Goal: Task Accomplishment & Management: Complete application form

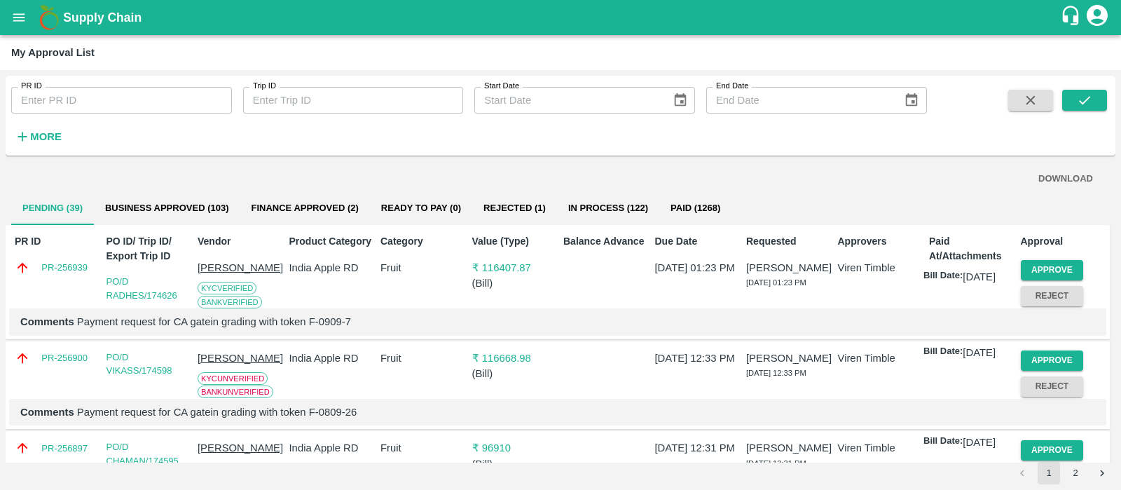
click at [639, 118] on div "PR ID PR ID Trip ID Trip ID Start Date Start Date End Date End Date More" at bounding box center [463, 112] width 927 height 73
click at [1051, 273] on button "Approve" at bounding box center [1052, 270] width 63 height 20
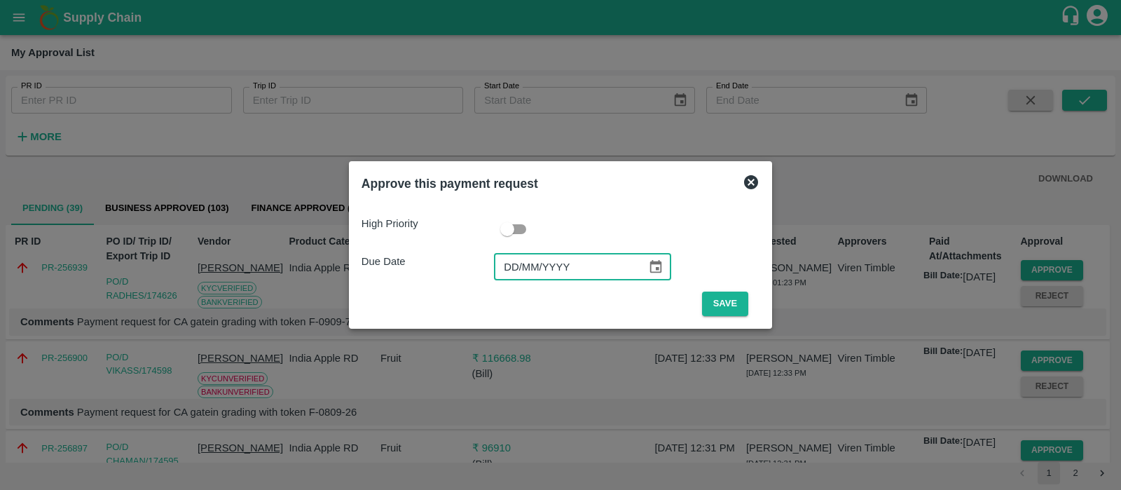
click at [507, 277] on input "DD/MM/YYYY" at bounding box center [565, 267] width 143 height 27
type input "13/09/2025"
click at [734, 308] on button "Save" at bounding box center [725, 303] width 46 height 25
click at [725, 310] on button "Save" at bounding box center [725, 303] width 46 height 25
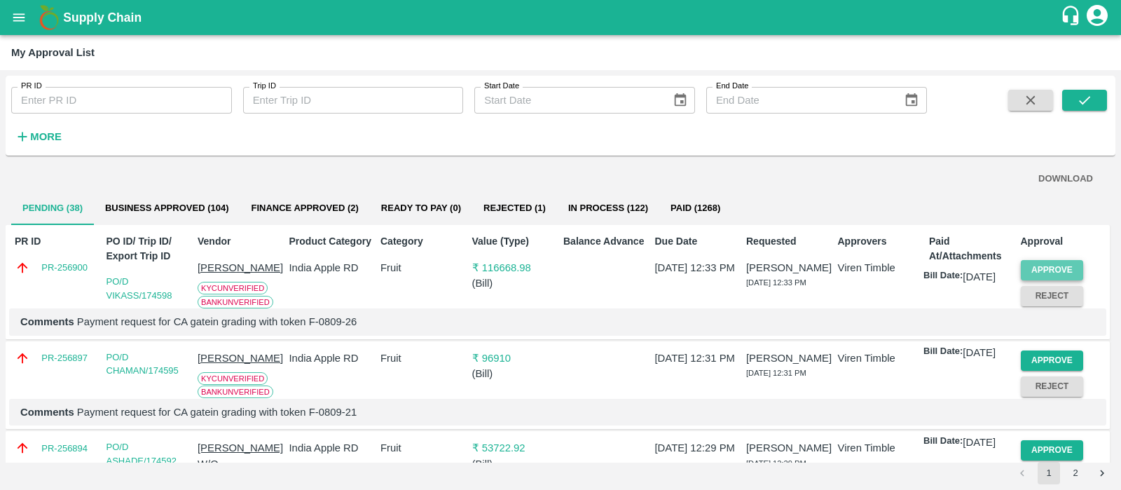
click at [1035, 264] on button "Approve" at bounding box center [1052, 270] width 63 height 20
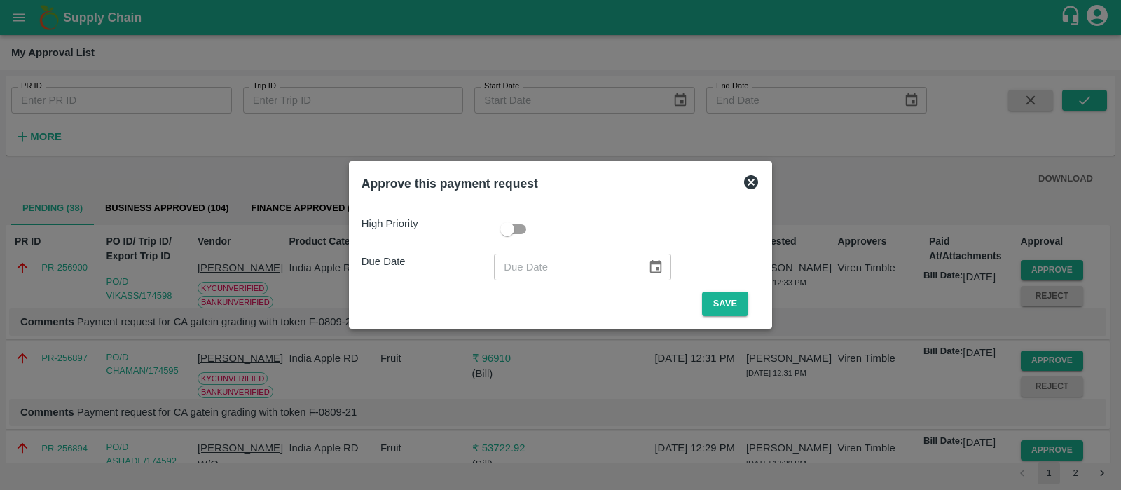
click at [848, 194] on div at bounding box center [560, 245] width 1121 height 490
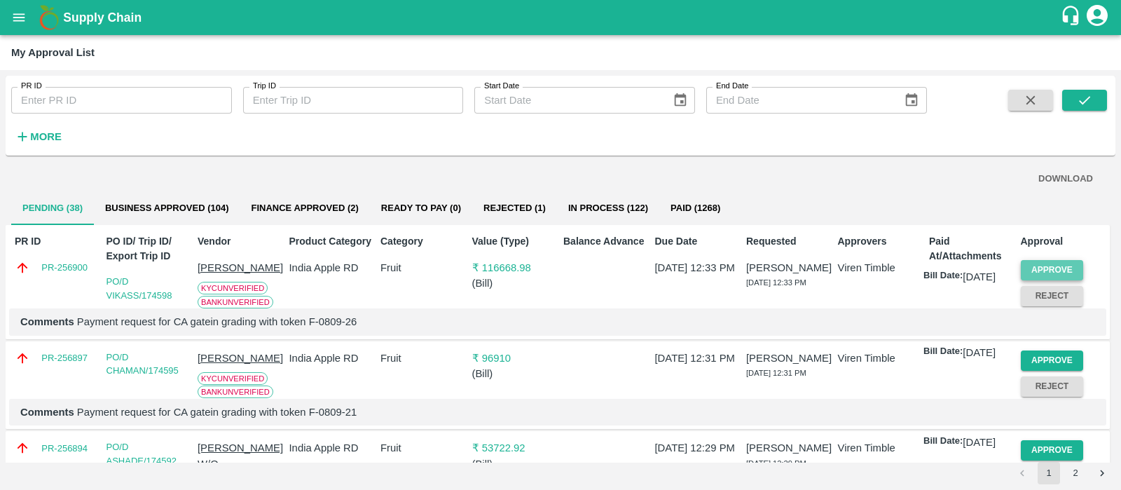
click at [1061, 277] on button "Approve" at bounding box center [1052, 270] width 63 height 20
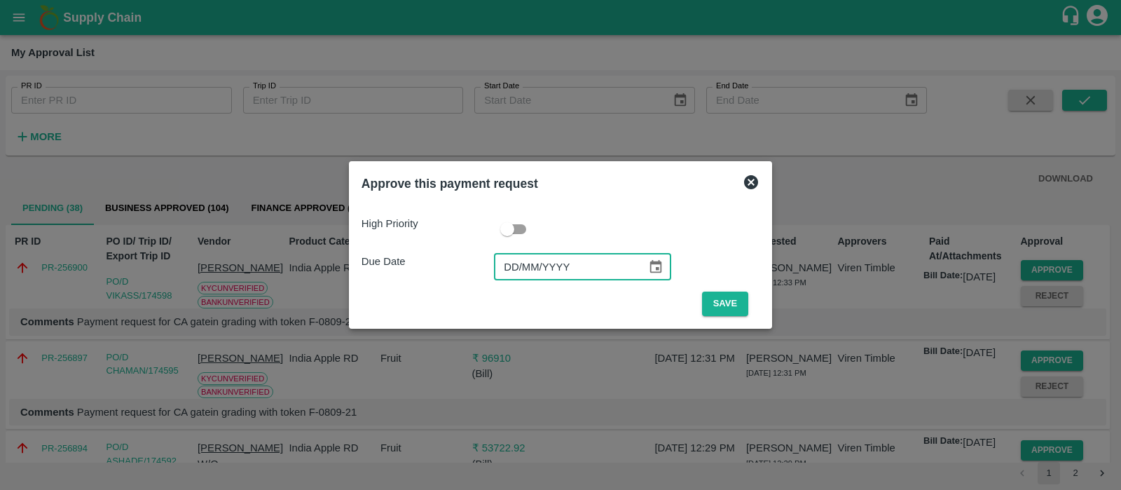
click at [511, 271] on input "DD/MM/YYYY" at bounding box center [565, 267] width 143 height 27
type input "13/09/2025"
click at [736, 312] on button "Save" at bounding box center [725, 303] width 46 height 25
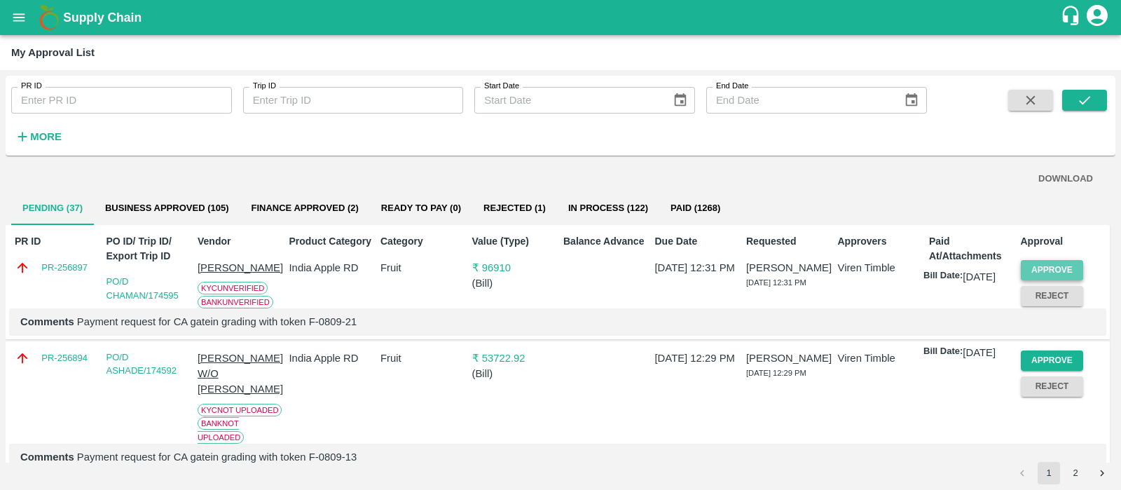
click at [1048, 266] on button "Approve" at bounding box center [1052, 270] width 63 height 20
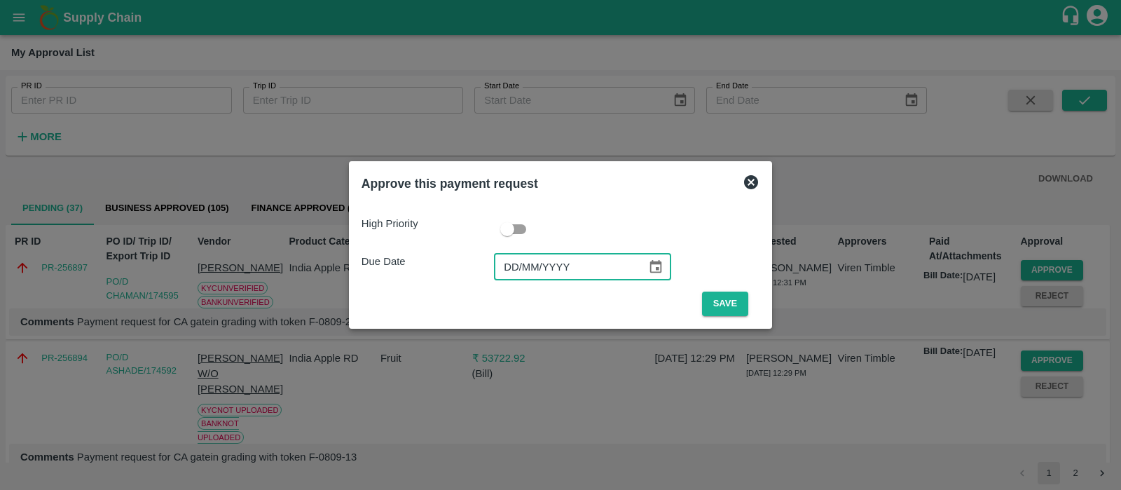
click at [508, 268] on input "DD/MM/YYYY" at bounding box center [565, 267] width 143 height 27
type input "13/09/2025"
click at [712, 302] on button "Save" at bounding box center [725, 303] width 46 height 25
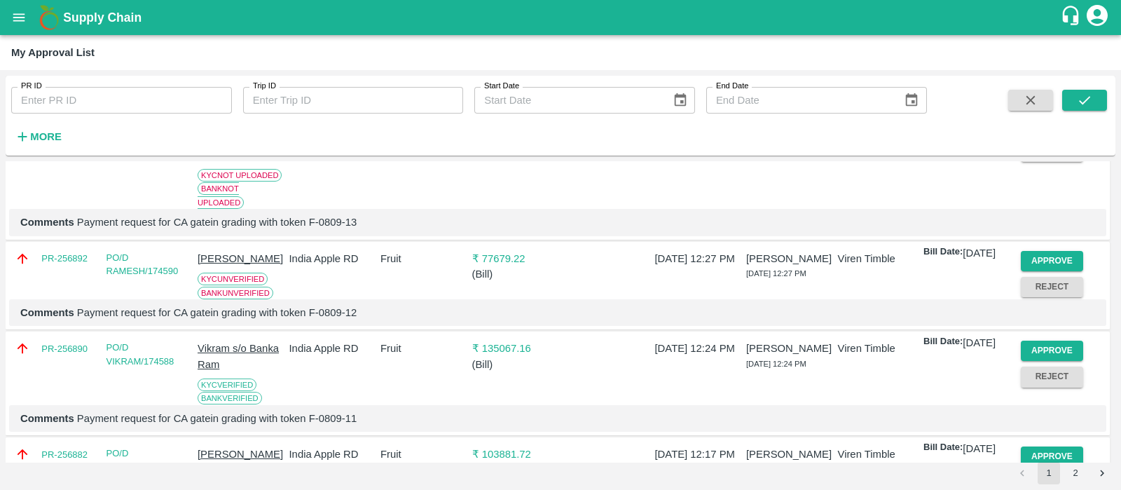
scroll to position [145, 0]
click at [1061, 258] on button "Approve" at bounding box center [1052, 260] width 63 height 20
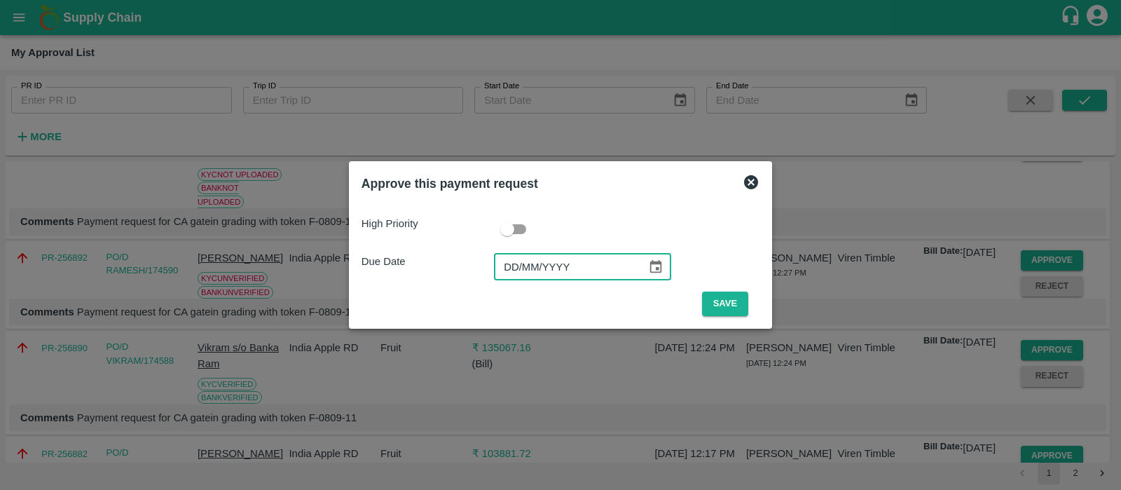
click at [516, 258] on input "DD/MM/YYYY" at bounding box center [565, 267] width 143 height 27
type input "13/09/2025"
click at [719, 303] on button "Save" at bounding box center [725, 303] width 46 height 25
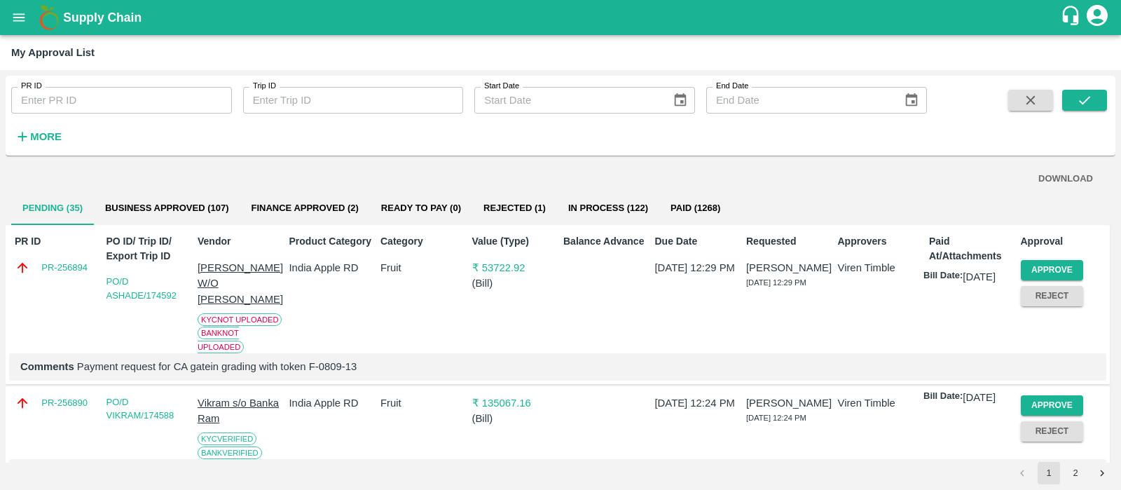
scroll to position [160, 0]
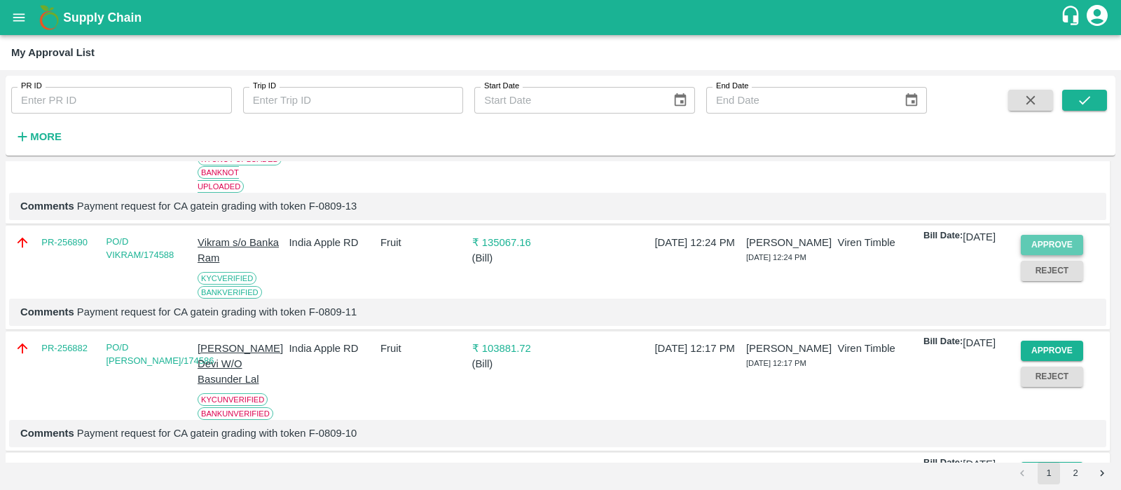
click at [1062, 244] on button "Approve" at bounding box center [1052, 245] width 63 height 20
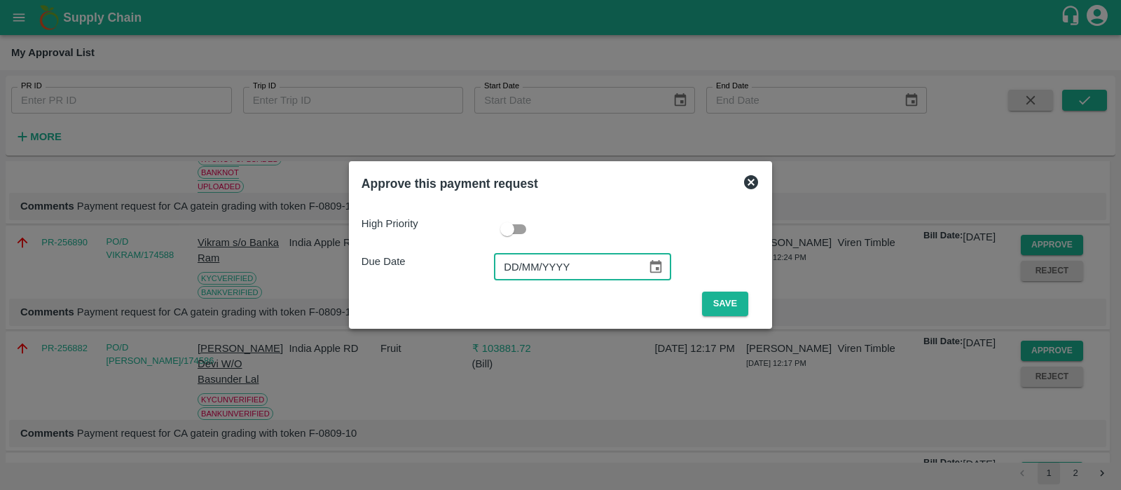
click at [509, 261] on input "DD/MM/YYYY" at bounding box center [565, 267] width 143 height 27
type input "13/09/2025"
click at [725, 305] on button "Save" at bounding box center [725, 303] width 46 height 25
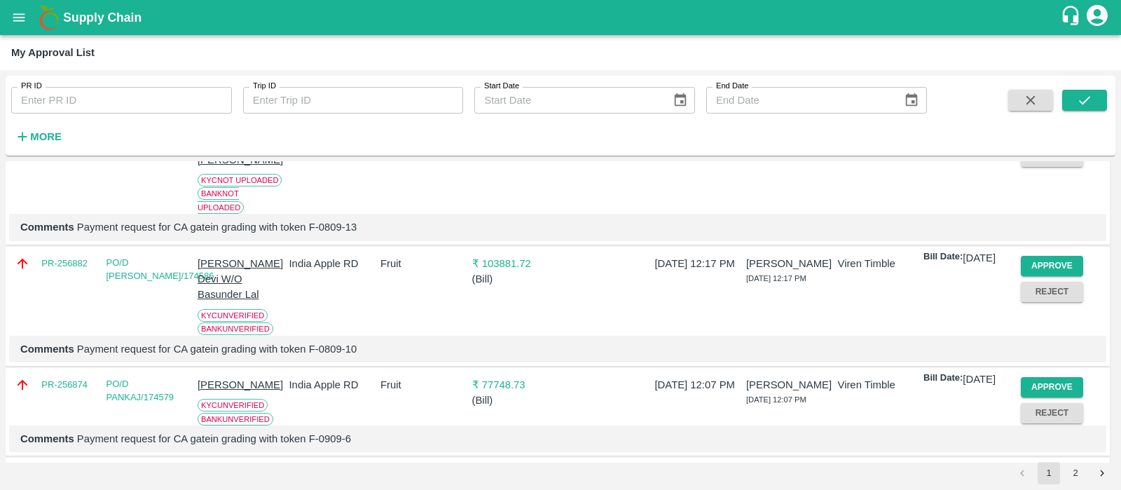
scroll to position [139, 0]
click at [1042, 266] on button "Approve" at bounding box center [1052, 266] width 63 height 20
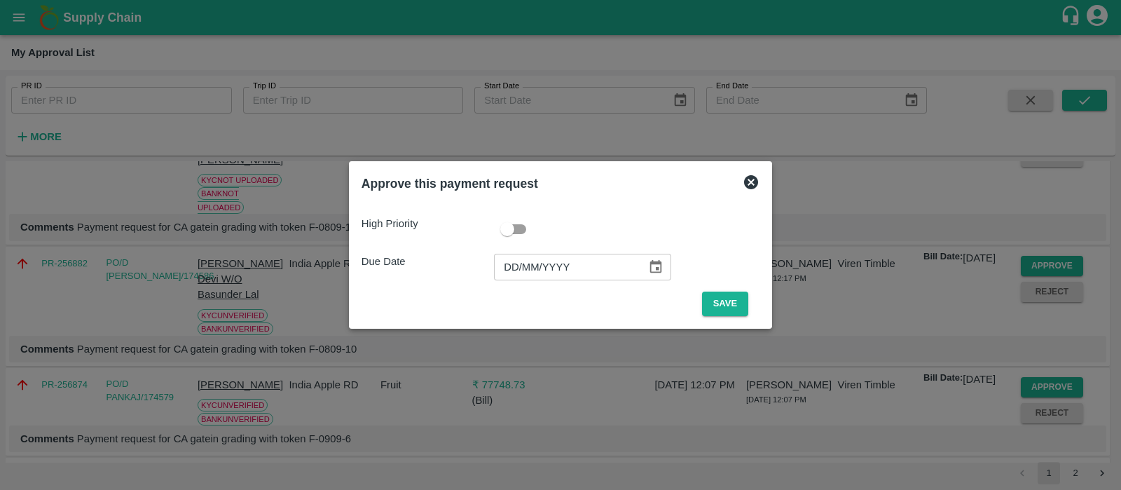
click at [516, 273] on input "DD/MM/YYYY" at bounding box center [565, 267] width 143 height 27
type input "13/09/2025"
click at [709, 296] on button "Save" at bounding box center [725, 303] width 46 height 25
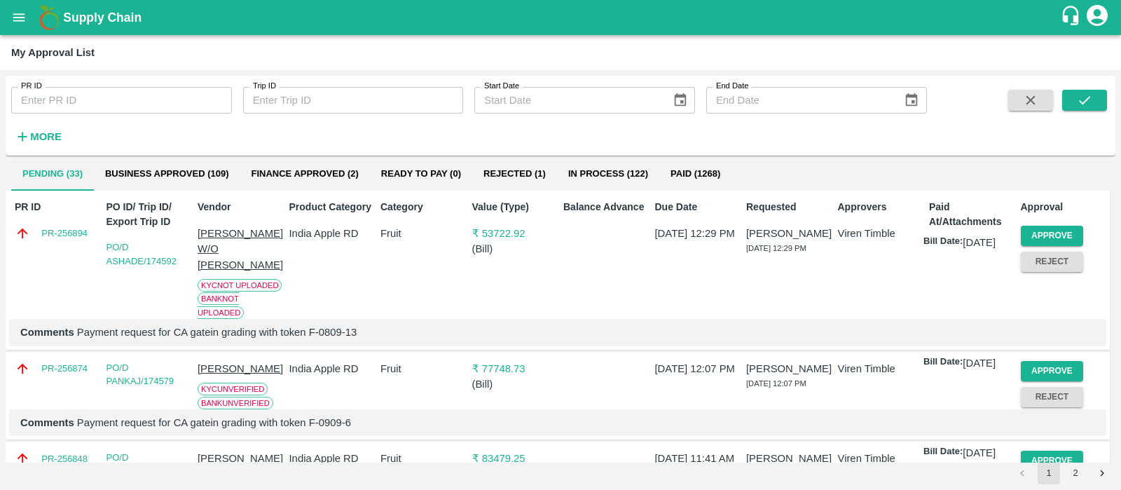
scroll to position [36, 0]
click at [1065, 365] on button "Approve" at bounding box center [1052, 369] width 63 height 20
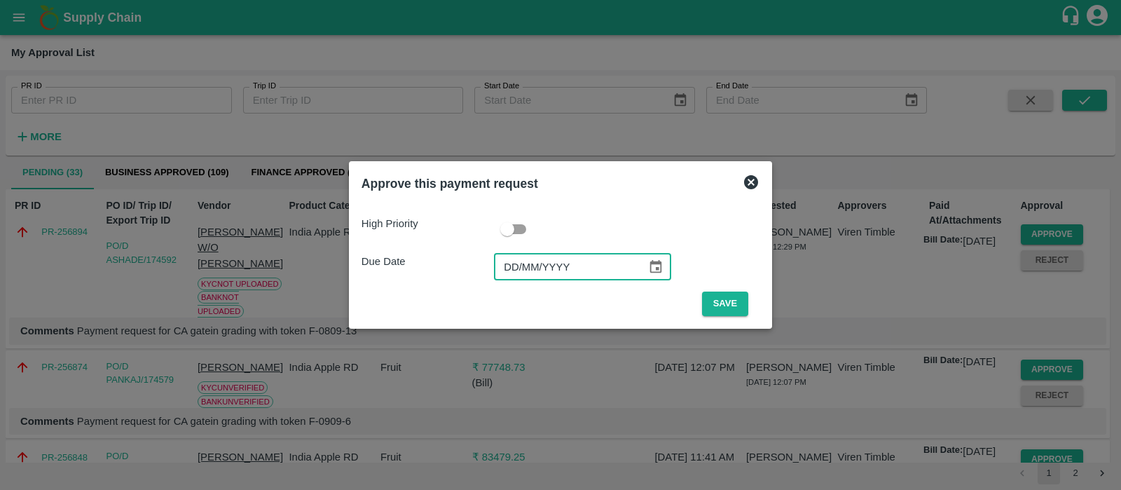
click at [514, 267] on input "DD/MM/YYYY" at bounding box center [565, 267] width 143 height 27
type input "13/09/2025"
click at [725, 310] on button "Save" at bounding box center [725, 303] width 46 height 25
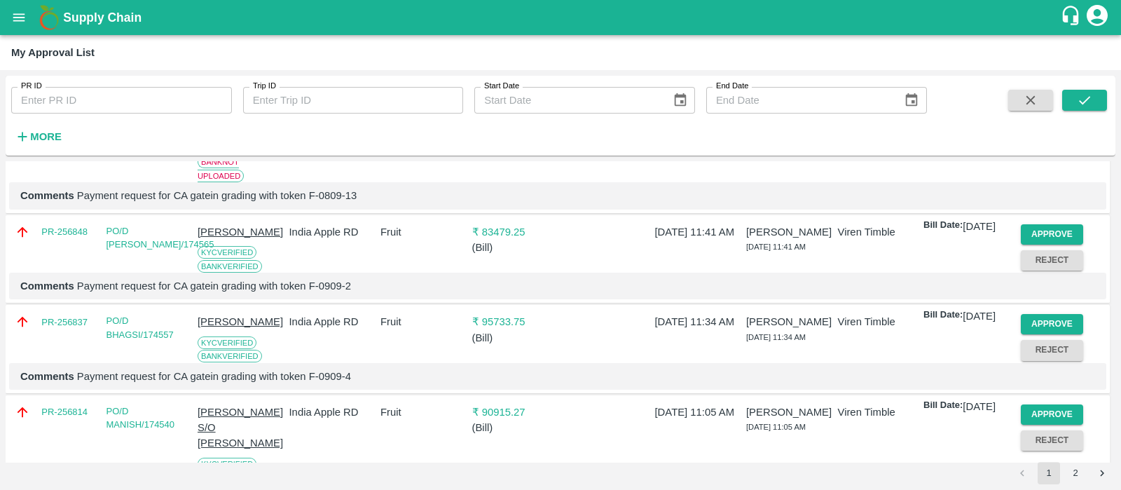
scroll to position [172, 0]
click at [1057, 235] on button "Approve" at bounding box center [1052, 233] width 63 height 20
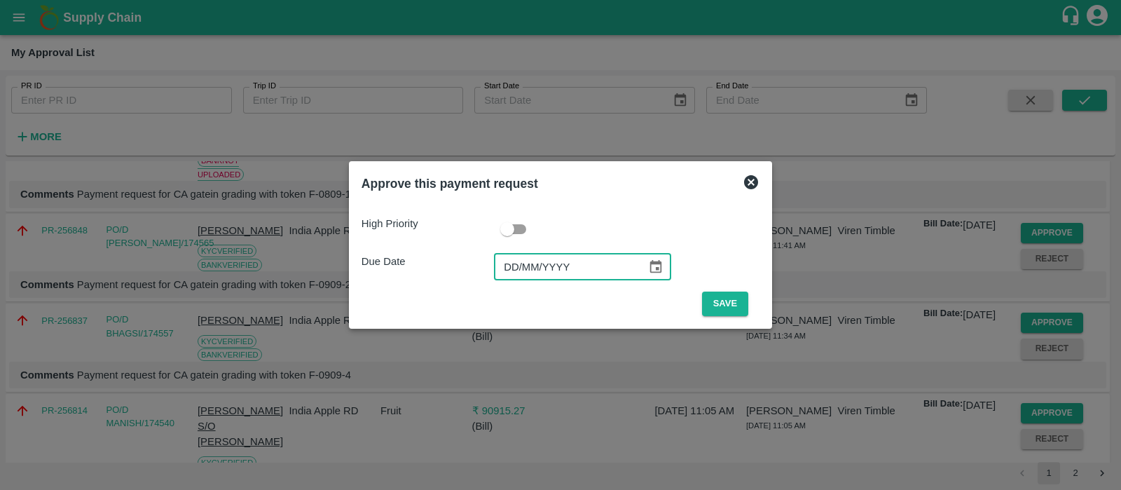
click at [507, 267] on input "DD/MM/YYYY" at bounding box center [565, 267] width 143 height 27
type input "13/09/2025"
click at [730, 304] on button "Save" at bounding box center [725, 303] width 46 height 25
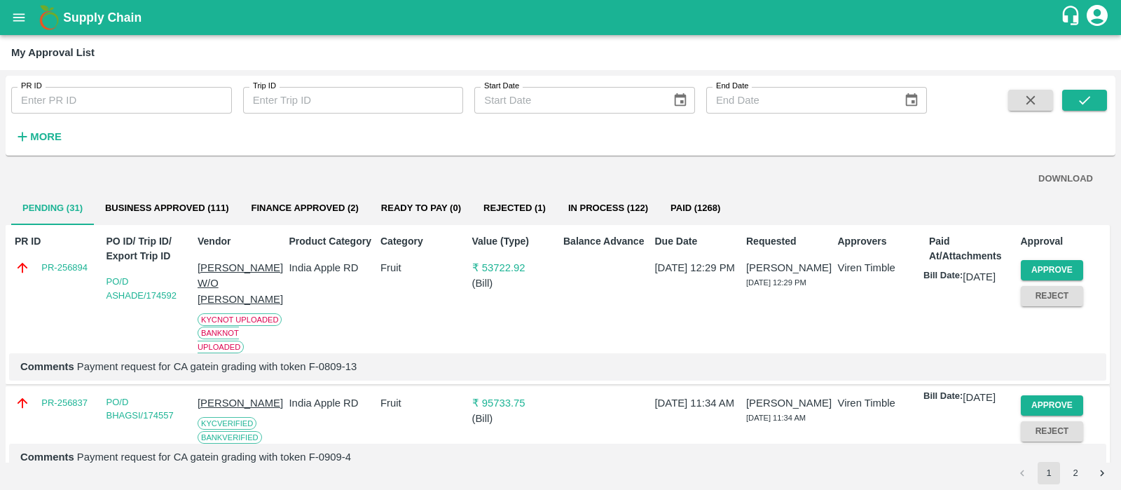
scroll to position [113, 0]
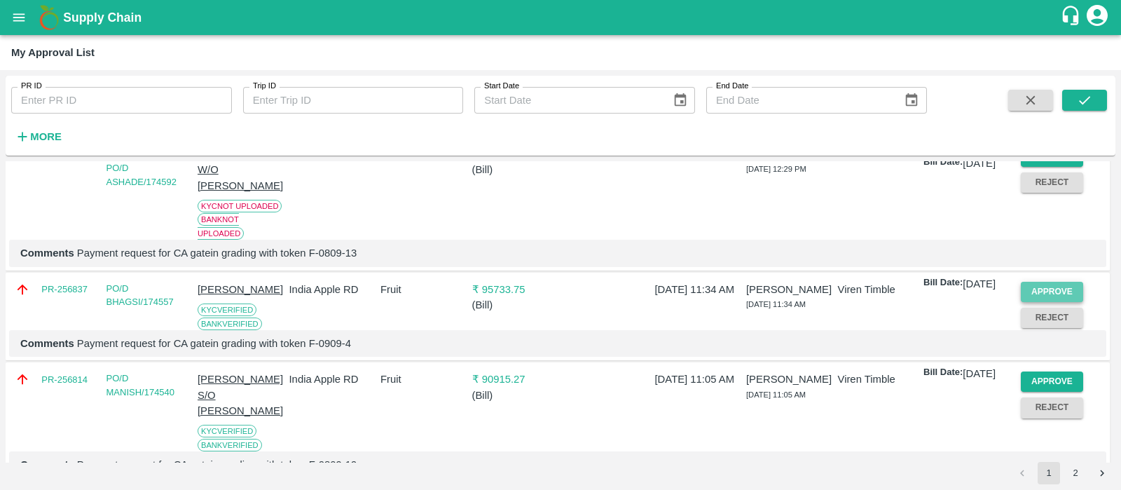
click at [1045, 295] on button "Approve" at bounding box center [1052, 292] width 63 height 20
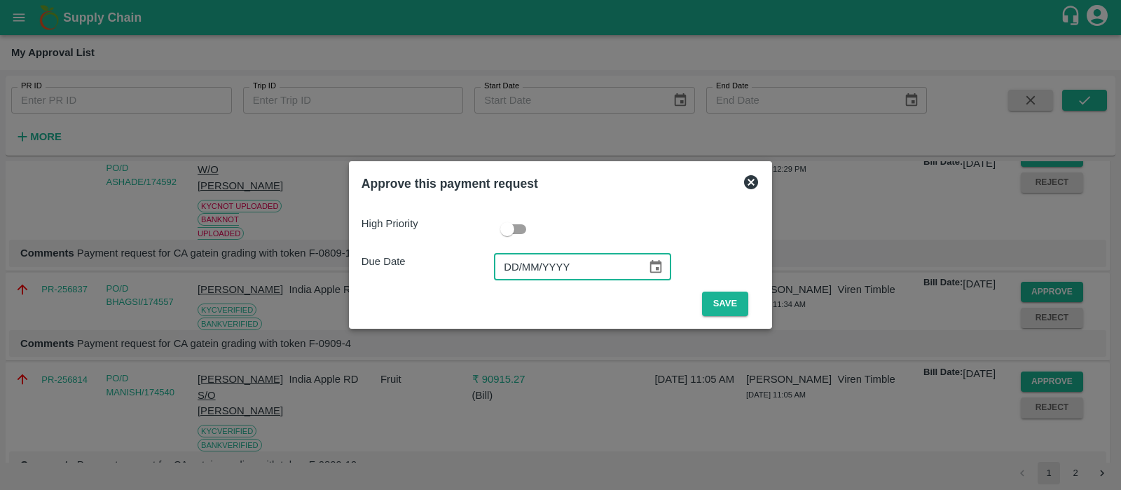
click at [511, 268] on input "DD/MM/YYYY" at bounding box center [565, 267] width 143 height 27
type input "13/09/2025"
click at [729, 309] on button "Save" at bounding box center [725, 303] width 46 height 25
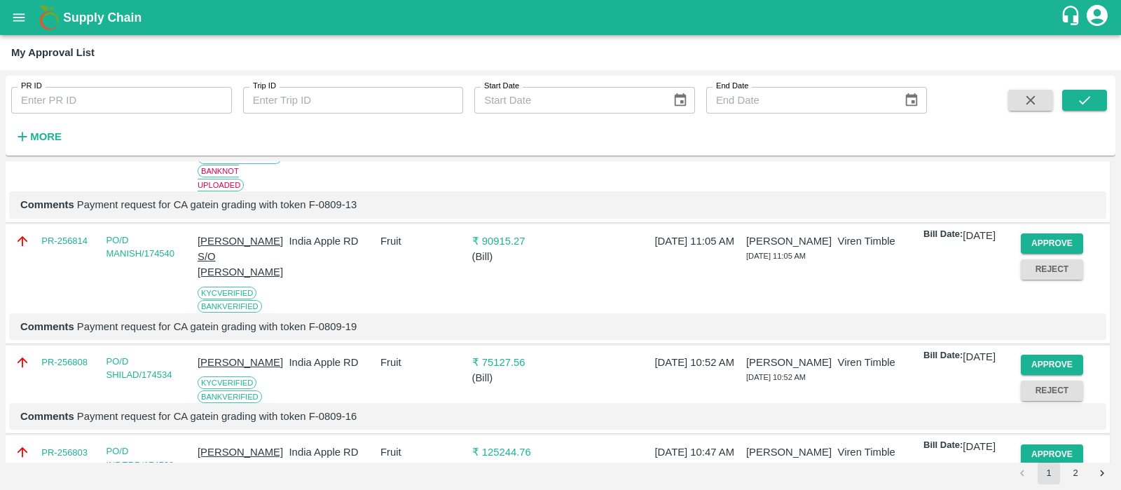
scroll to position [166, 0]
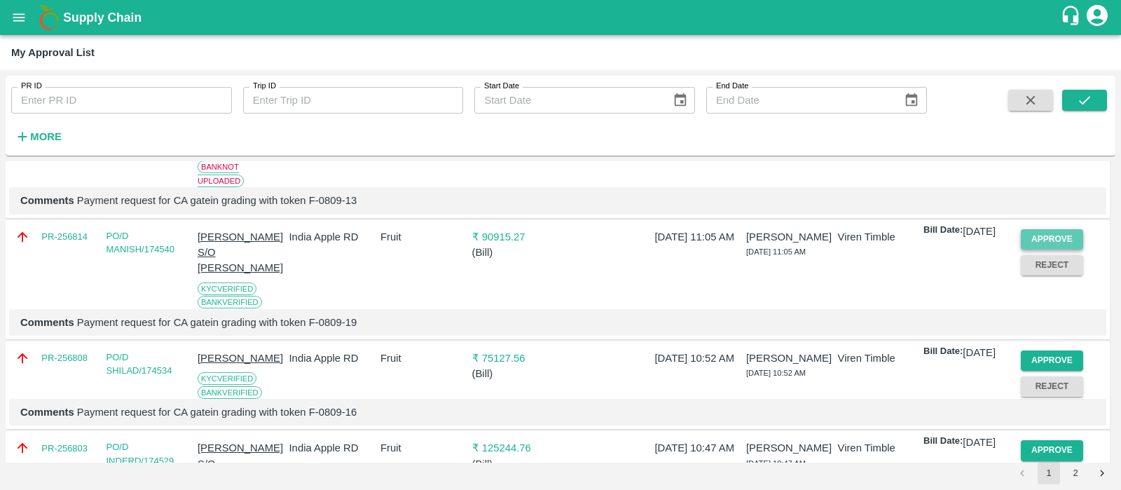
click at [1060, 229] on button "Approve" at bounding box center [1052, 239] width 63 height 20
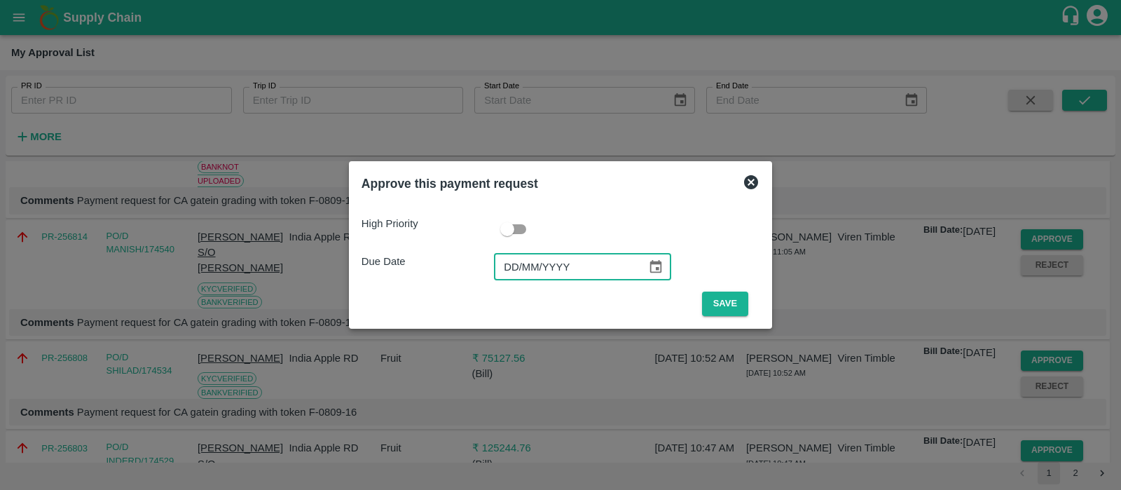
click at [516, 256] on input "DD/MM/YYYY" at bounding box center [565, 267] width 143 height 27
type input "13/09/2025"
click at [722, 303] on button "Save" at bounding box center [725, 303] width 46 height 25
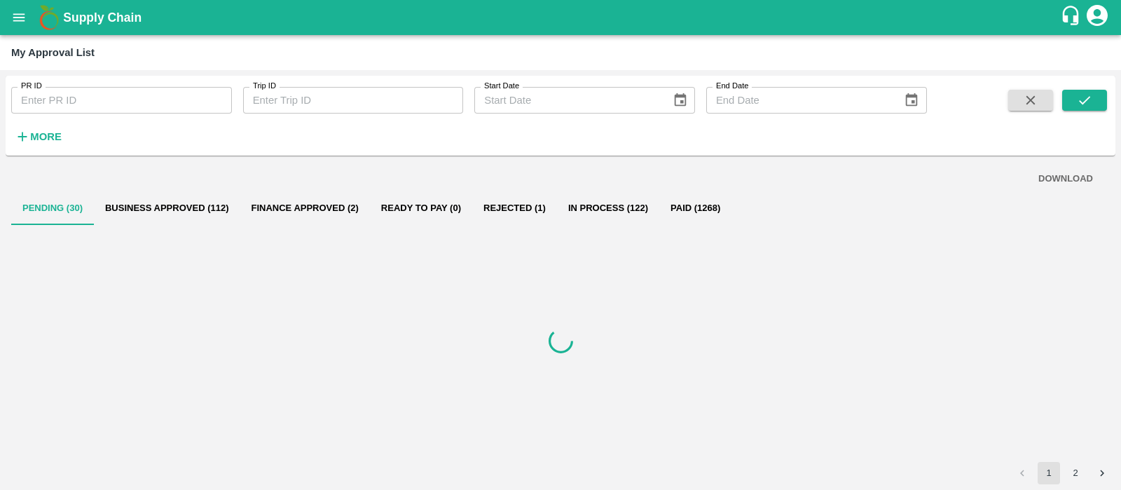
scroll to position [0, 0]
